Goal: Task Accomplishment & Management: Manage account settings

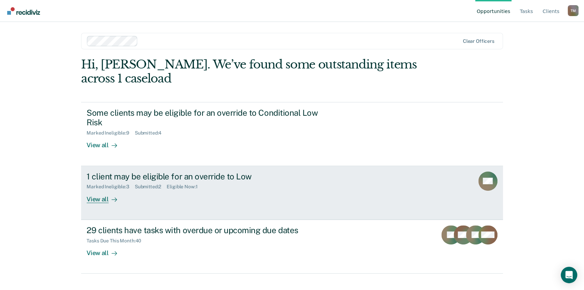
click at [106, 197] on div "View all" at bounding box center [105, 195] width 38 height 13
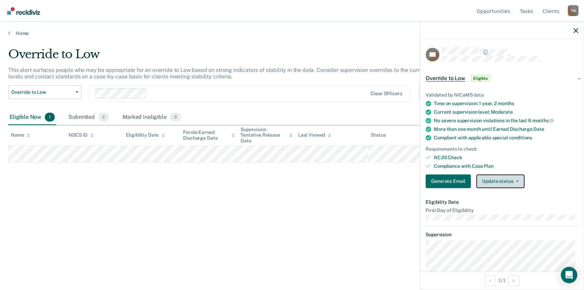
click at [497, 182] on button "Update status" at bounding box center [500, 181] width 48 height 14
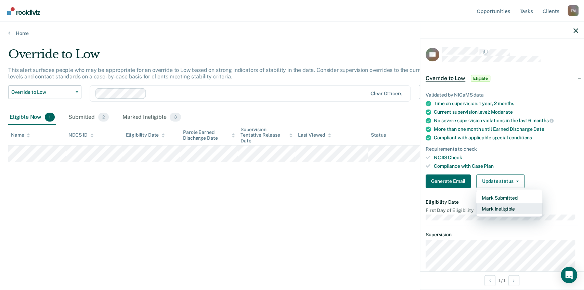
click at [498, 209] on button "Mark Ineligible" at bounding box center [509, 208] width 66 height 11
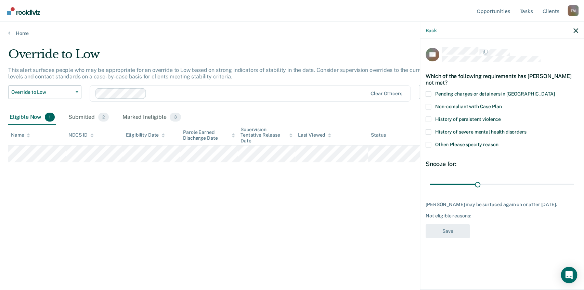
click at [427, 104] on span at bounding box center [427, 106] width 5 height 5
click at [501, 104] on input "Non-compliant with Case Plan" at bounding box center [501, 104] width 0 height 0
click at [428, 143] on span at bounding box center [427, 144] width 5 height 5
click at [498, 142] on input "Other: Please specify reason" at bounding box center [498, 142] width 0 height 0
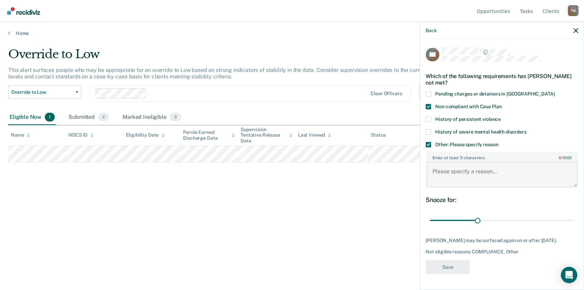
click at [457, 171] on textarea "Enter at least 3 characters 0 / 1600" at bounding box center [501, 173] width 151 height 25
type textarea "J"
type textarea "Currently under sanction"
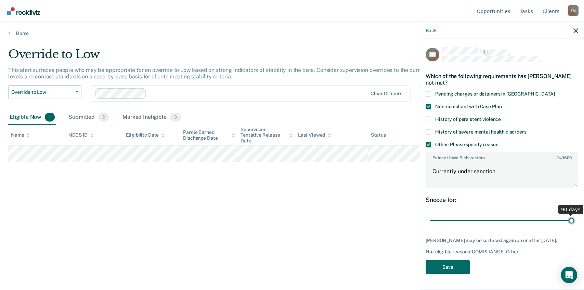
drag, startPoint x: 478, startPoint y: 219, endPoint x: 570, endPoint y: 219, distance: 92.3
type input "90"
click at [570, 219] on input "range" at bounding box center [501, 220] width 144 height 12
click at [448, 265] on button "Save" at bounding box center [447, 267] width 44 height 14
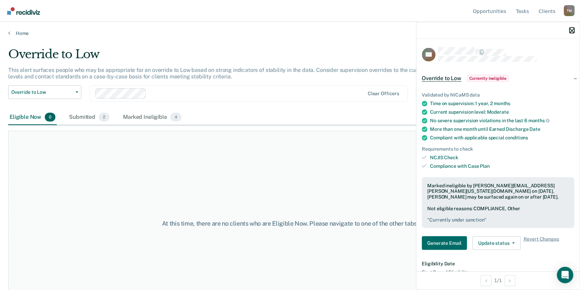
click at [572, 29] on icon "button" at bounding box center [572, 30] width 5 height 5
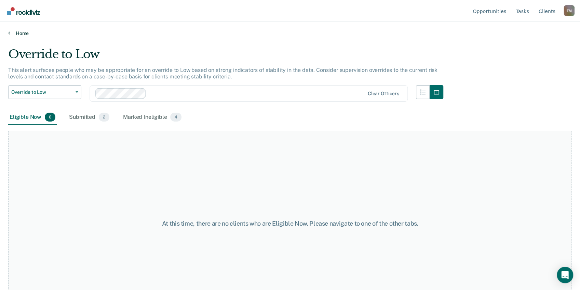
click at [10, 33] on link "Home" at bounding box center [290, 33] width 564 height 6
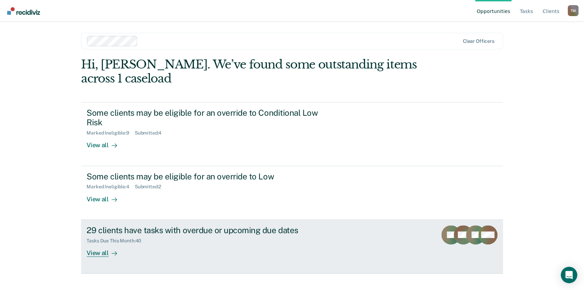
click at [99, 252] on div "View all" at bounding box center [105, 249] width 38 height 13
